Goal: Find specific page/section: Find specific page/section

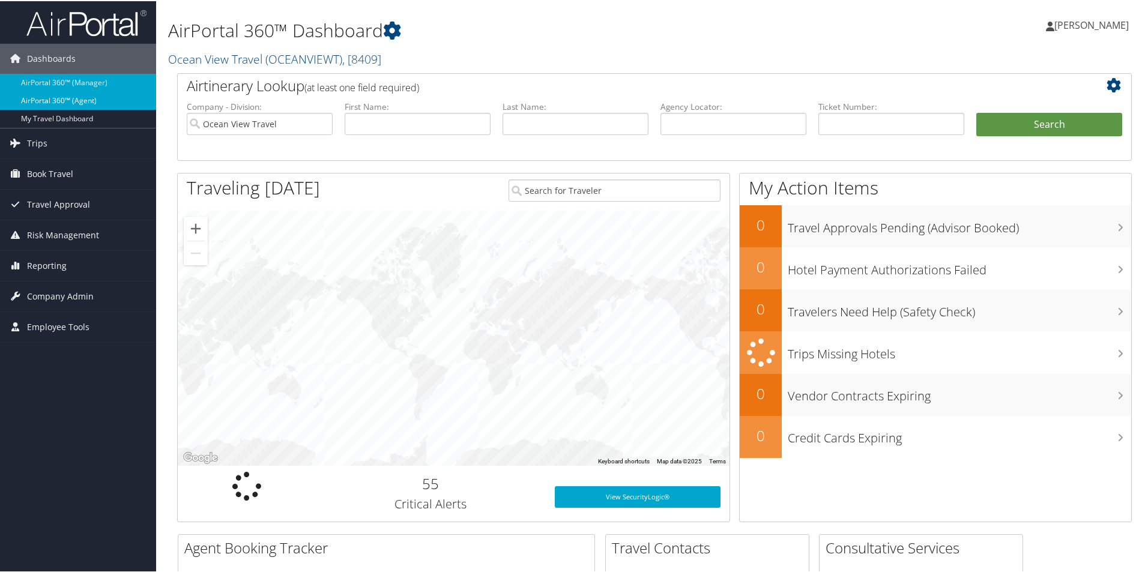
click at [83, 99] on link "AirPortal 360™ (Agent)" at bounding box center [78, 100] width 156 height 18
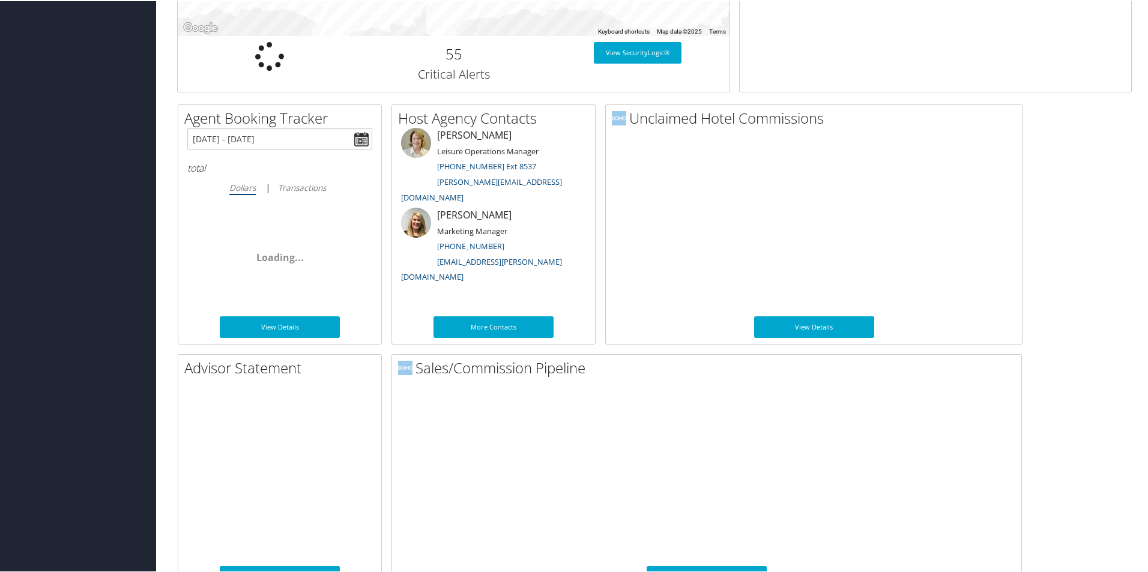
scroll to position [560, 0]
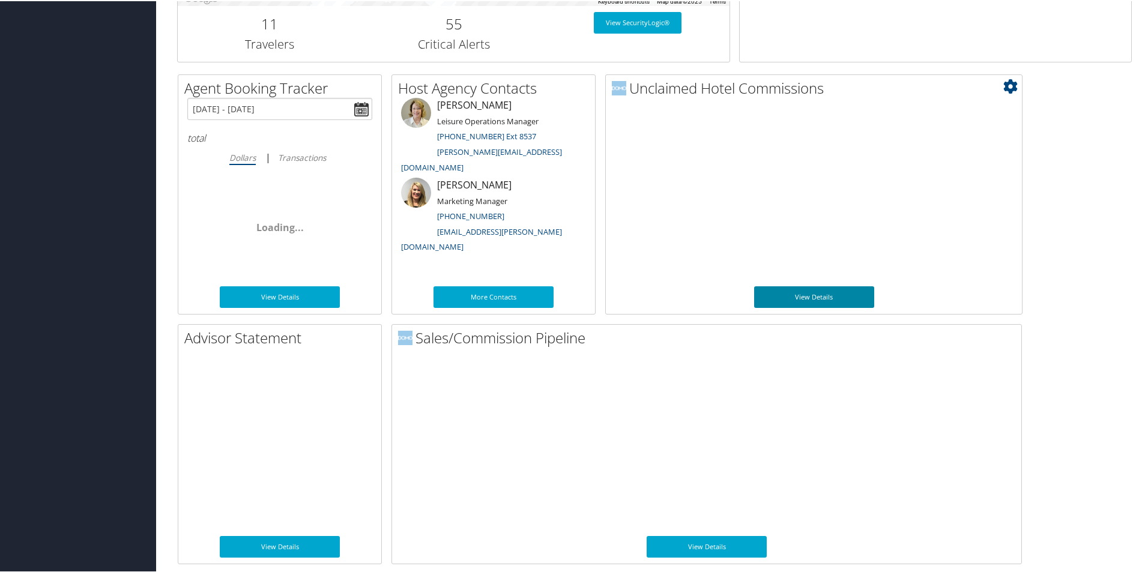
click at [822, 297] on link "View Details" at bounding box center [814, 296] width 120 height 22
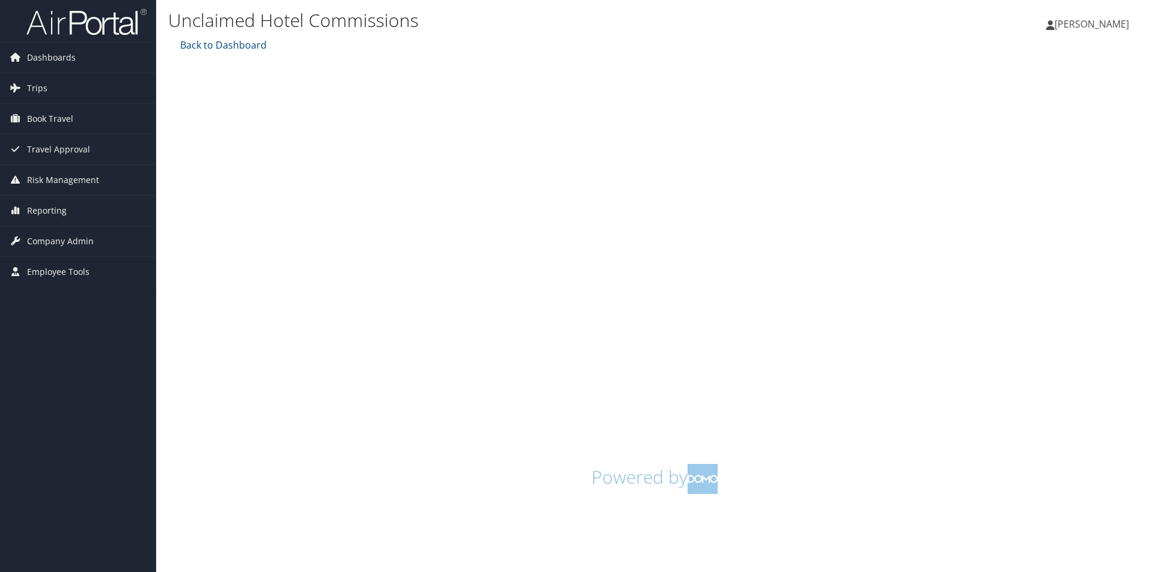
drag, startPoint x: 1140, startPoint y: 259, endPoint x: 1071, endPoint y: 476, distance: 227.0
click at [1071, 476] on h1 "Powered by" at bounding box center [654, 479] width 955 height 30
click at [64, 62] on span "Dashboards" at bounding box center [51, 58] width 49 height 30
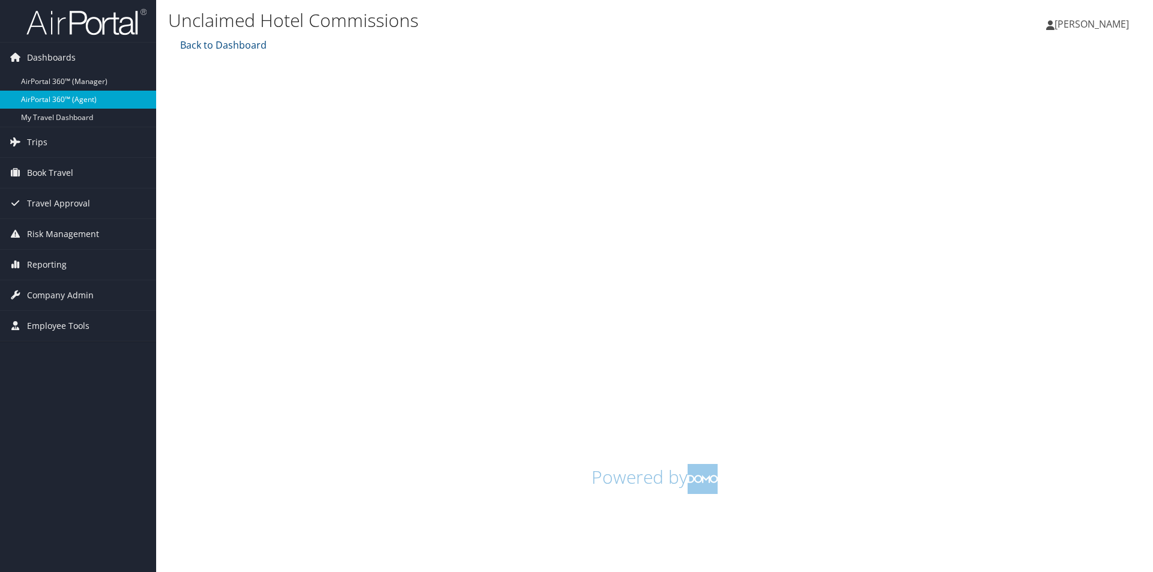
click at [60, 96] on link "AirPortal 360™ (Agent)" at bounding box center [78, 100] width 156 height 18
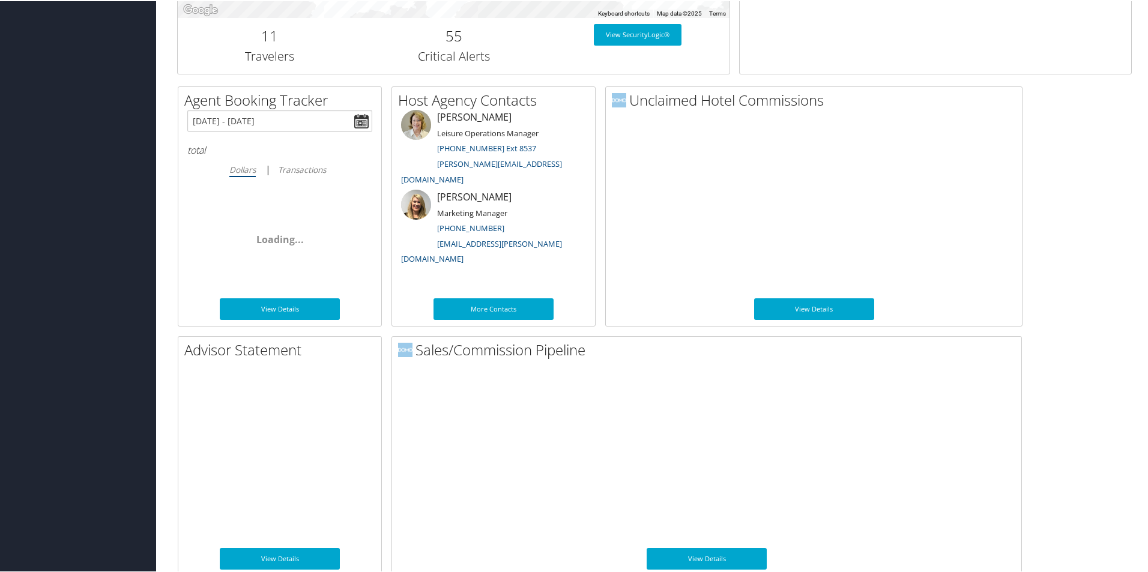
scroll to position [560, 0]
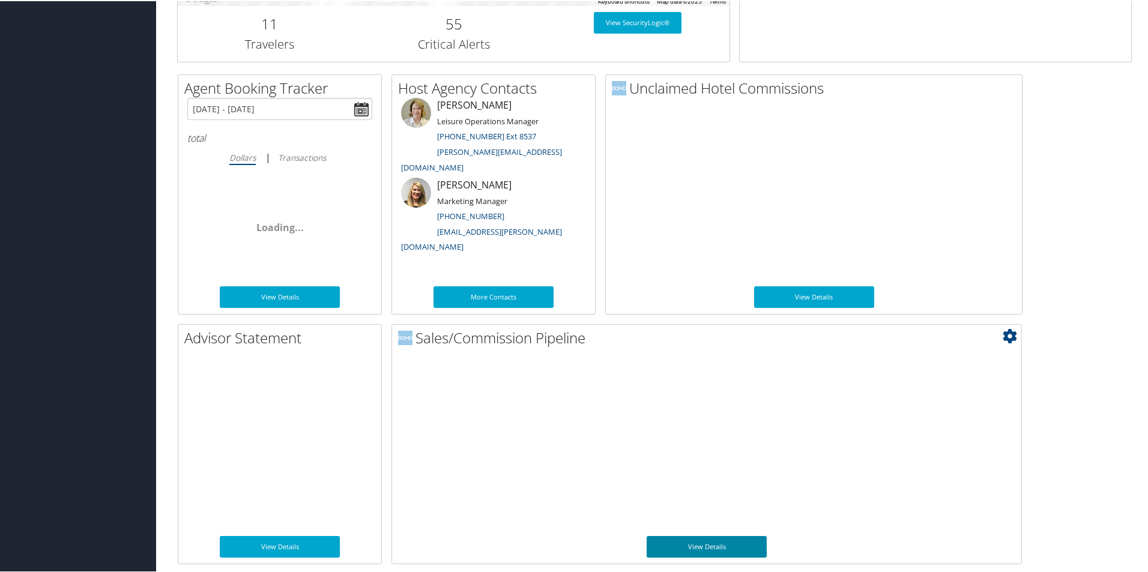
click at [715, 546] on link "View Details" at bounding box center [707, 546] width 120 height 22
